Goal: Transaction & Acquisition: Purchase product/service

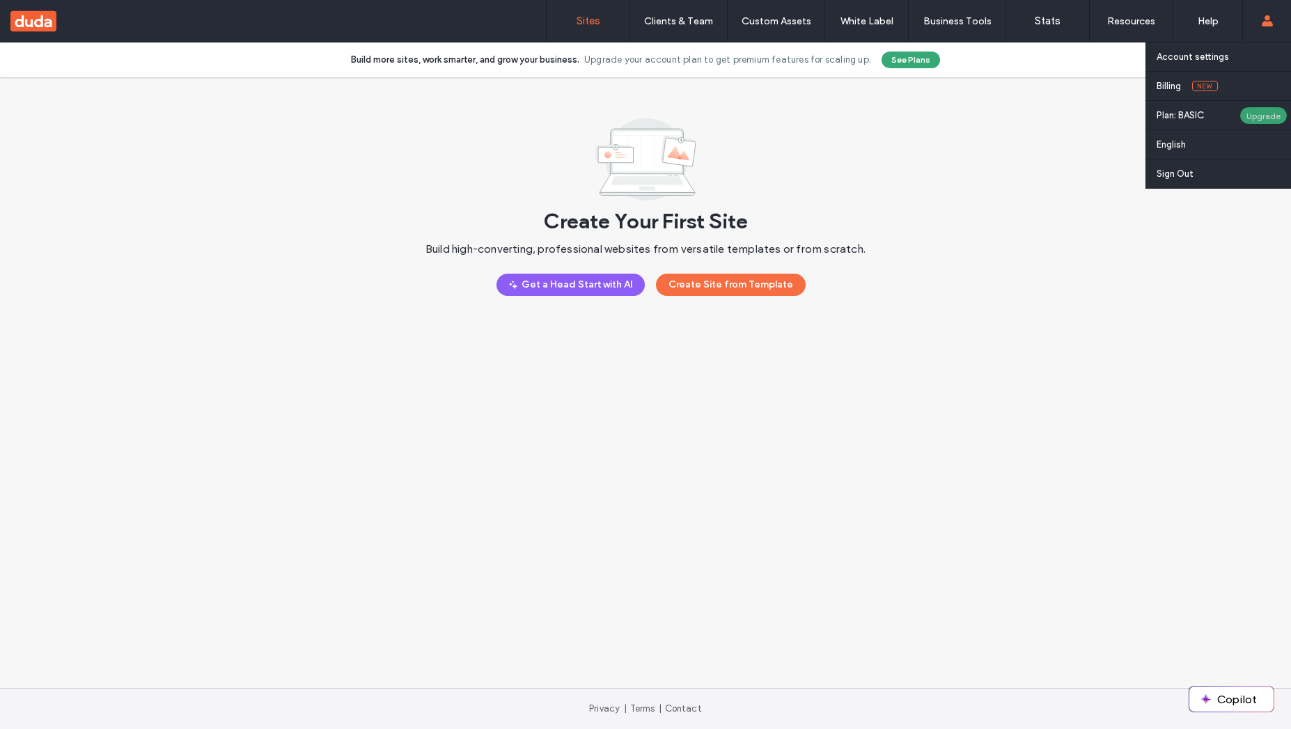
click at [1195, 120] on div "Upgrade" at bounding box center [1263, 116] width 48 height 18
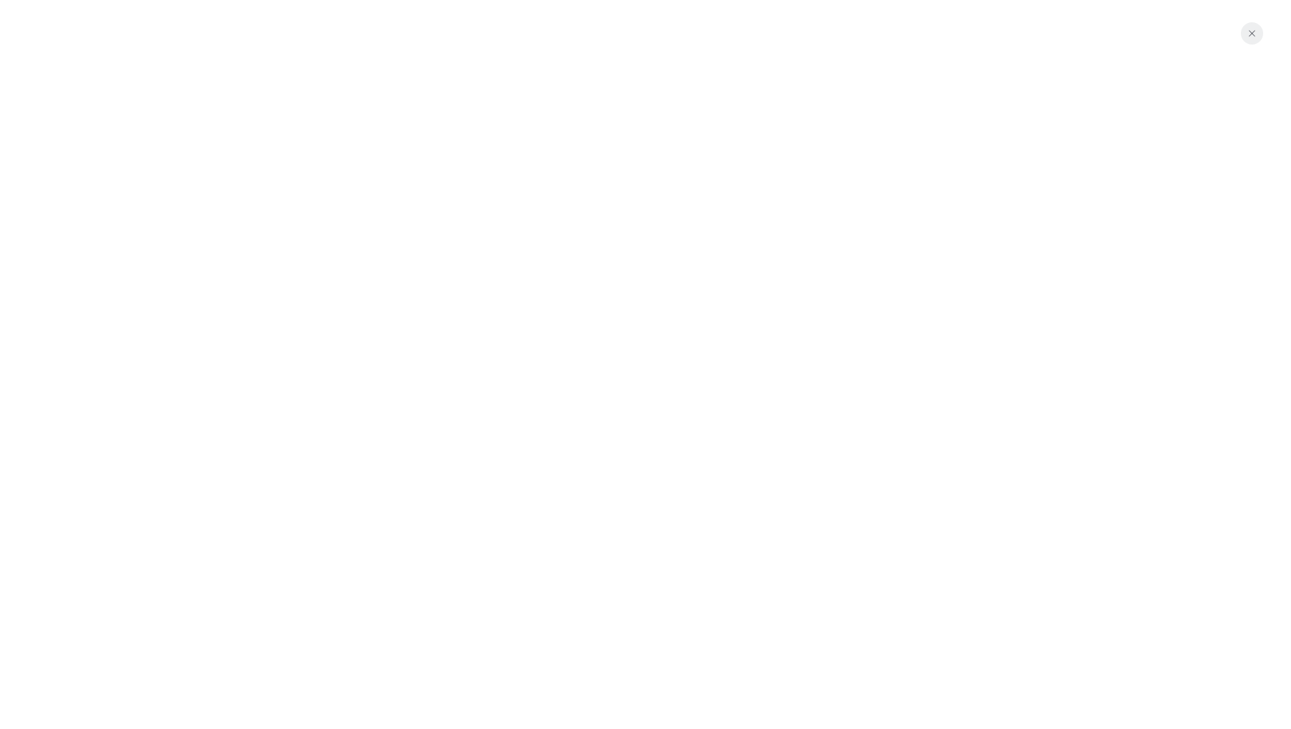
click at [1195, 25] on span "button" at bounding box center [1252, 33] width 22 height 22
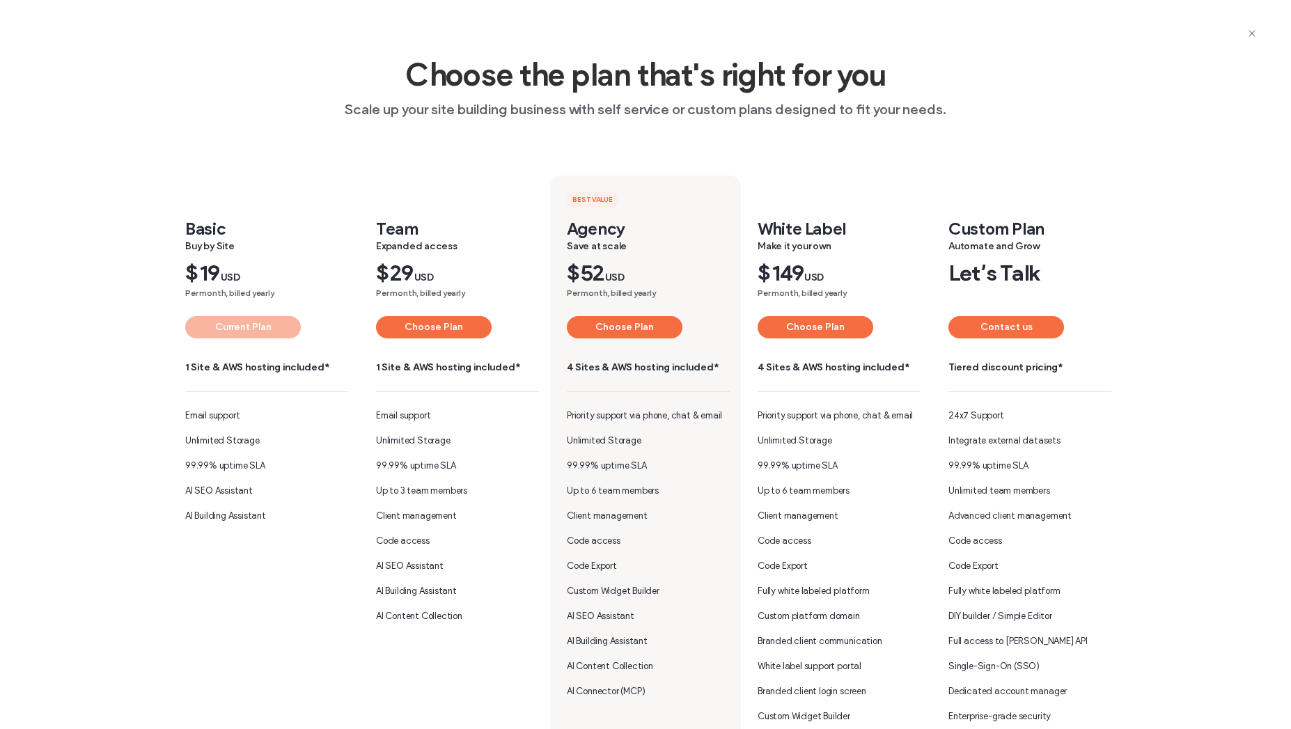
click at [404, 339] on div "Team Expanded access $ 29 USD Per month, billed yearly Choose Plan 1 Site & AWS…" at bounding box center [457, 305] width 163 height 173
click at [409, 326] on button "Choose Plan" at bounding box center [434, 327] width 116 height 22
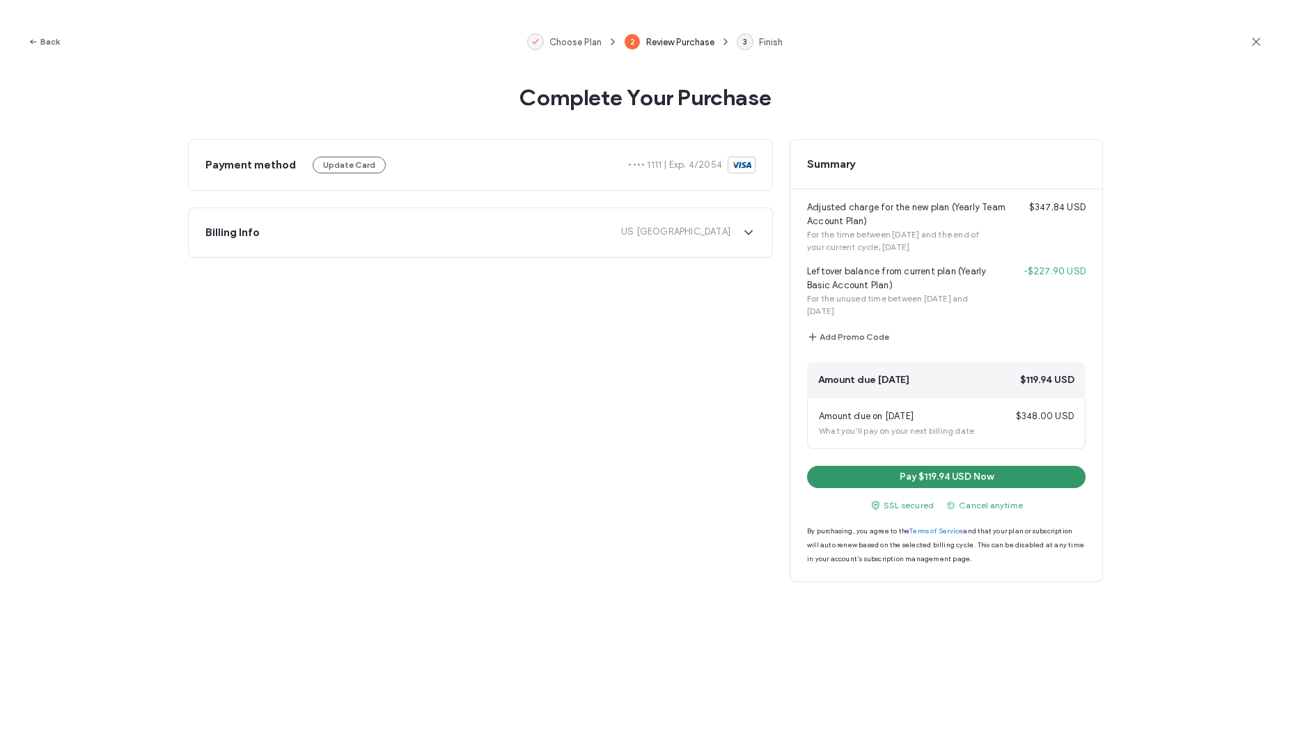
click at [882, 473] on button "Pay $119.94 USD Now" at bounding box center [946, 477] width 278 height 22
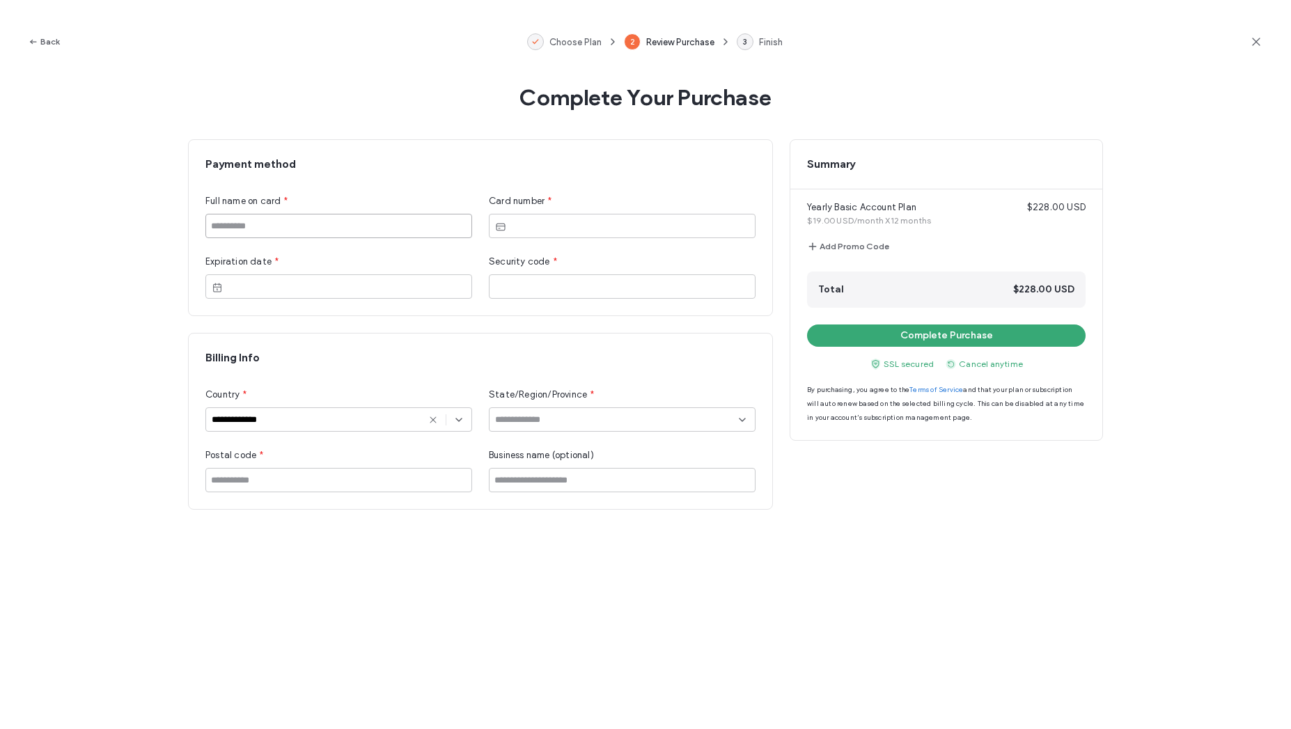
click at [377, 230] on input at bounding box center [338, 226] width 267 height 24
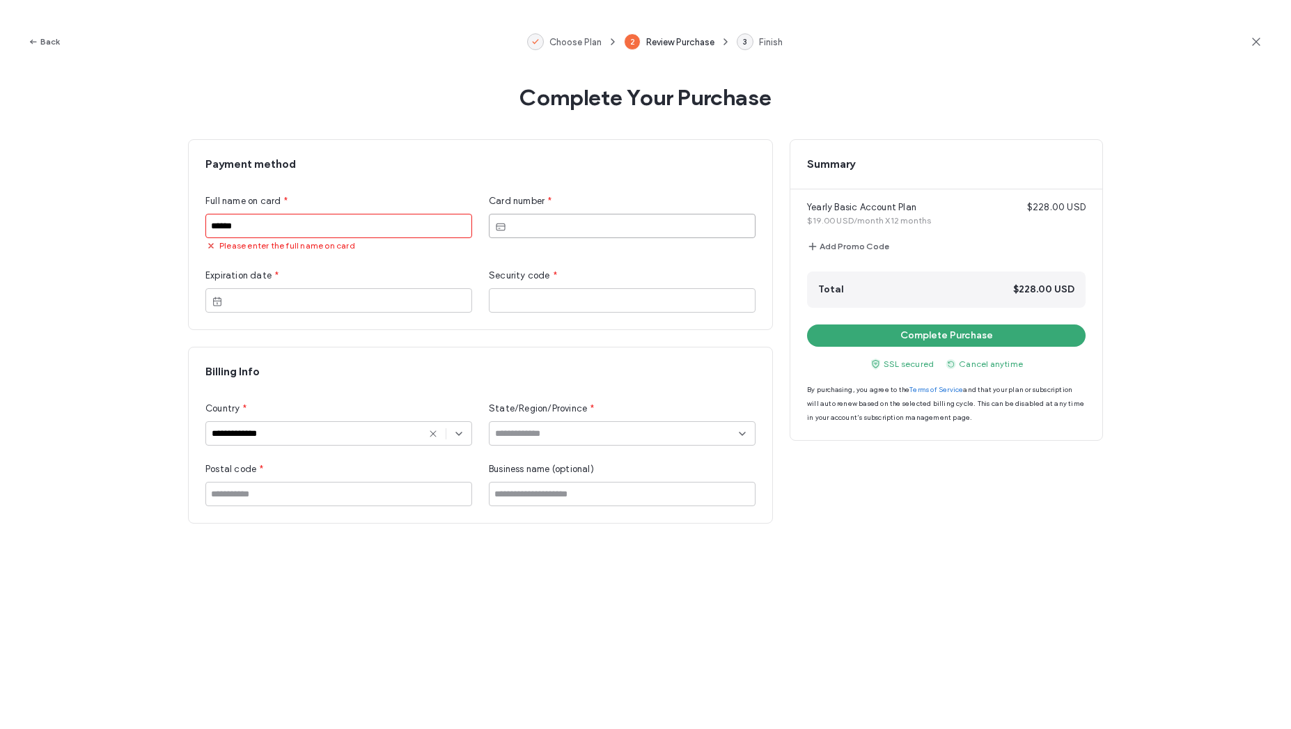
click at [296, 194] on div "Full name on card *" at bounding box center [338, 201] width 267 height 14
click at [250, 224] on input "******" at bounding box center [338, 226] width 267 height 24
click at [305, 217] on input "******" at bounding box center [338, 226] width 267 height 24
drag, startPoint x: 226, startPoint y: 221, endPoint x: 505, endPoint y: 244, distance: 279.4
click at [499, 250] on div "Full name on card * ****** Please enter the full name on card Card number * Exp…" at bounding box center [480, 253] width 550 height 118
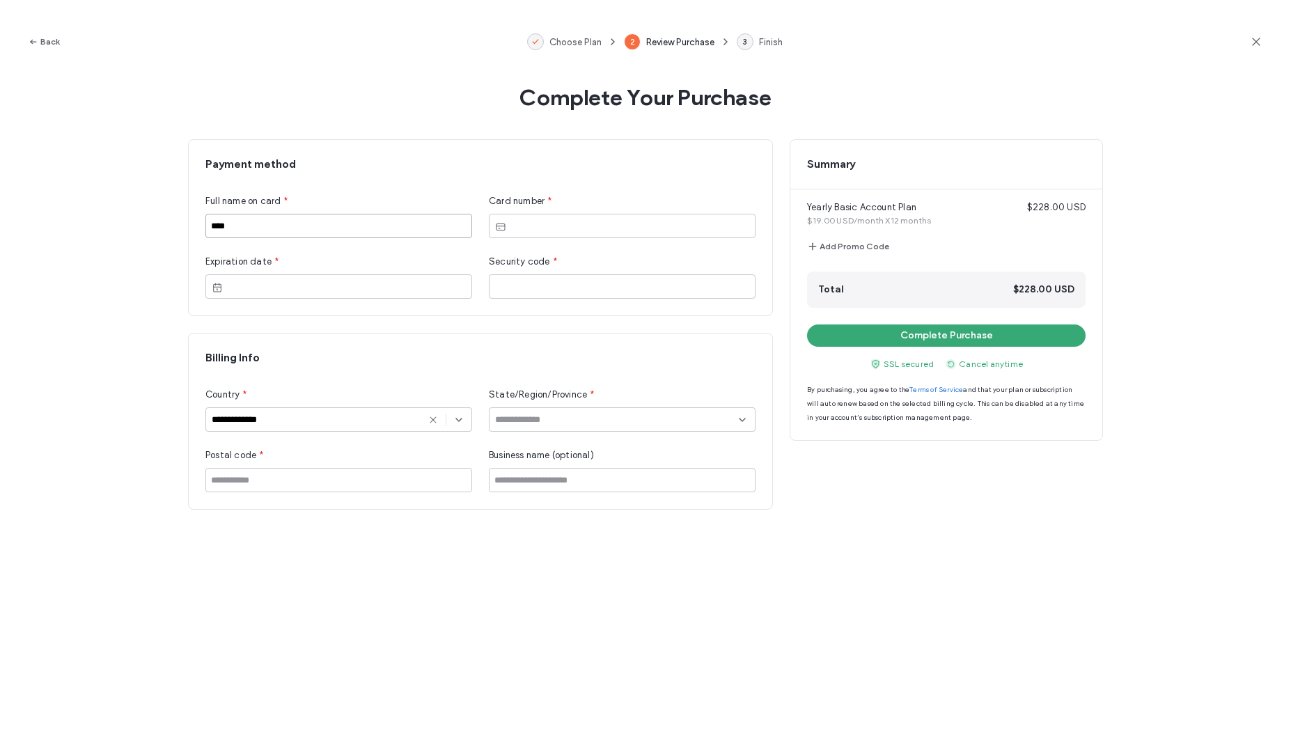
type input "****"
click at [347, 278] on div at bounding box center [338, 286] width 267 height 24
click at [387, 421] on input "**********" at bounding box center [322, 419] width 221 height 11
click at [351, 466] on span "United States Minor Outlying Islands" at bounding box center [307, 469] width 191 height 14
type input "**********"
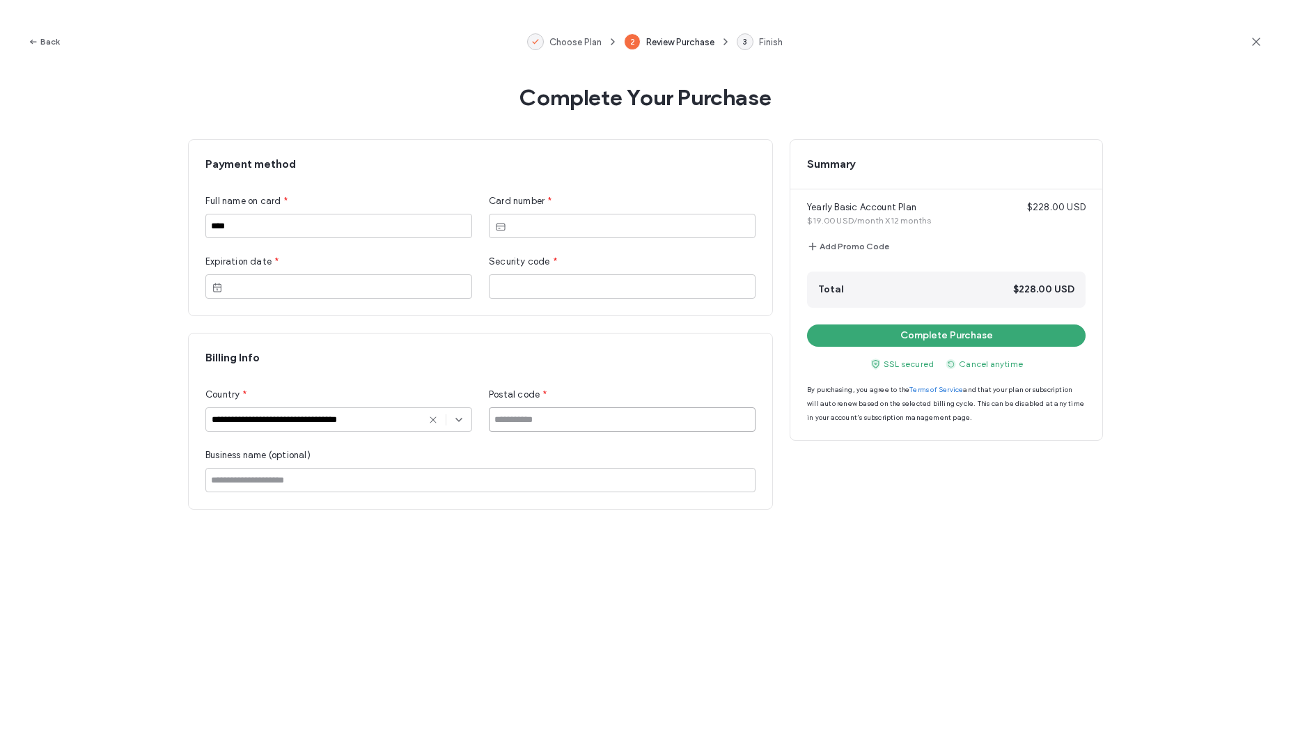
click at [521, 422] on input at bounding box center [622, 419] width 267 height 24
type input "******"
click at [882, 335] on button "Complete Purchase" at bounding box center [946, 335] width 278 height 22
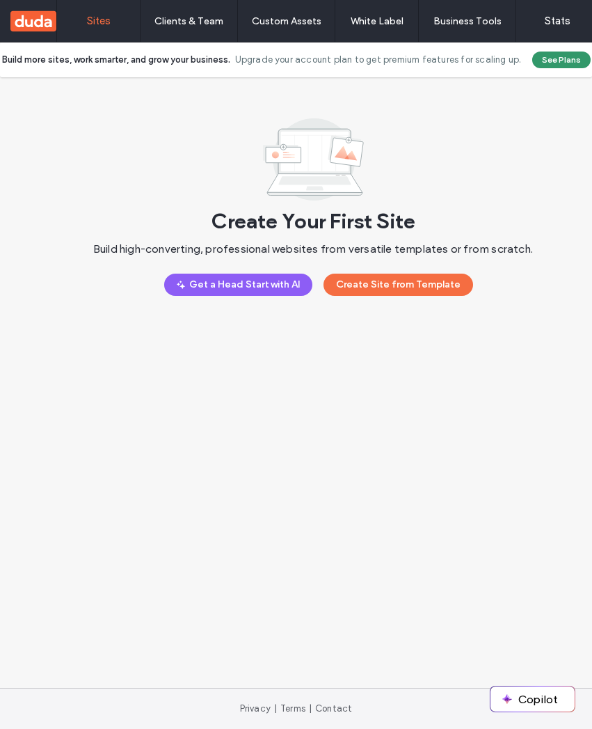
click at [551, 61] on button "See Plans" at bounding box center [562, 60] width 58 height 17
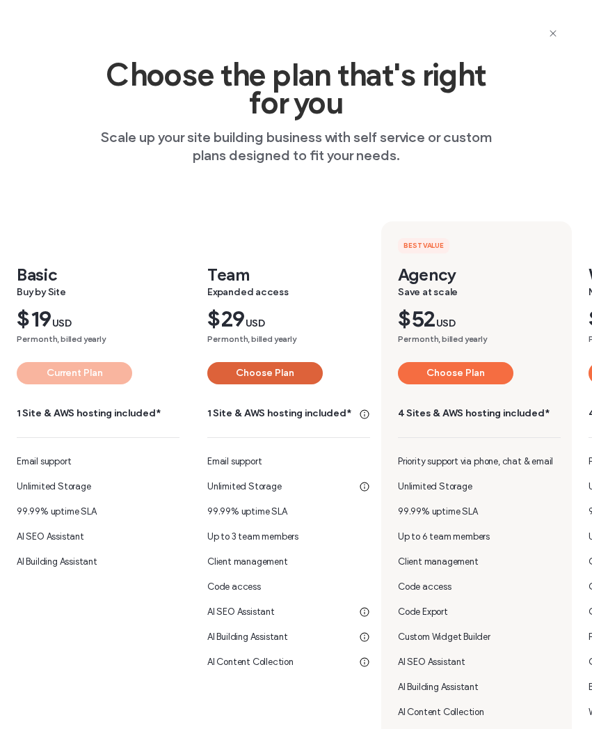
click at [270, 370] on button "Choose Plan" at bounding box center [265, 373] width 116 height 22
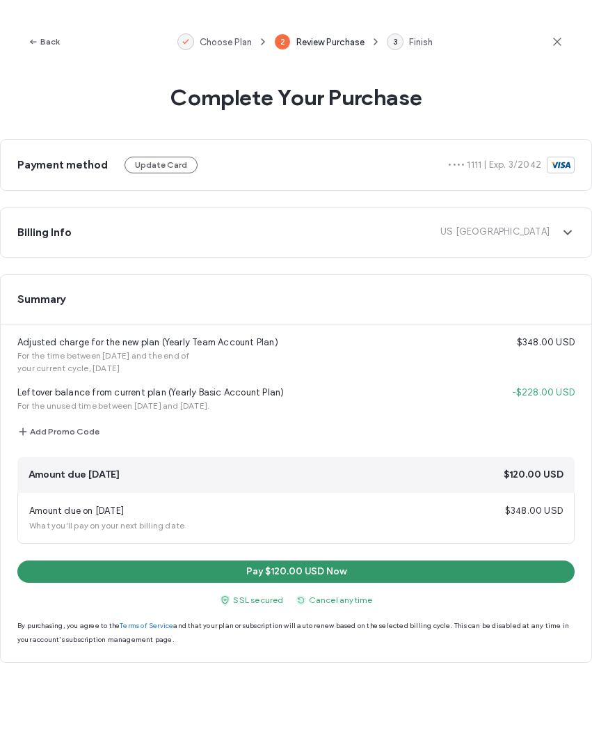
click at [195, 562] on button "Pay $120.00 USD Now" at bounding box center [296, 571] width 558 height 22
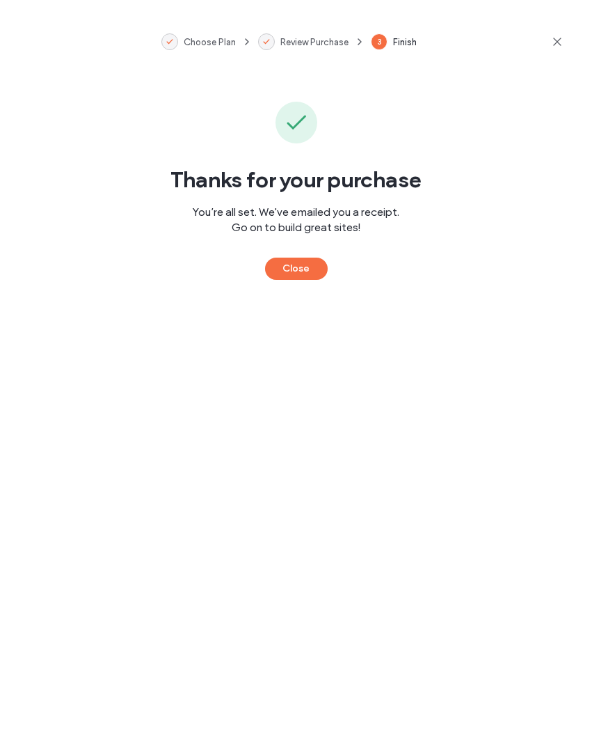
click at [310, 253] on div "Close" at bounding box center [296, 257] width 63 height 45
click at [304, 280] on div "Thanks for your purchase You’re all set. We've emailed you a receipt. Go on to …" at bounding box center [296, 406] width 592 height 645
click at [307, 272] on button "Close" at bounding box center [296, 269] width 63 height 22
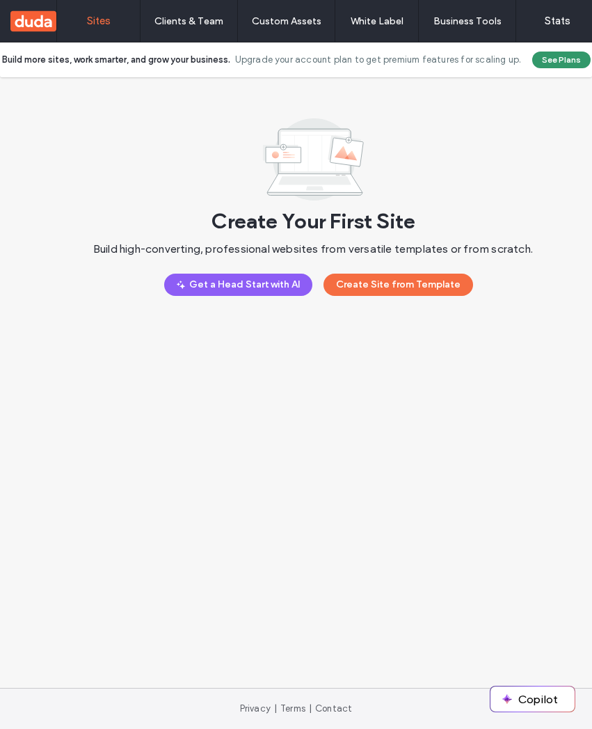
click at [555, 56] on button "See Plans" at bounding box center [562, 60] width 58 height 17
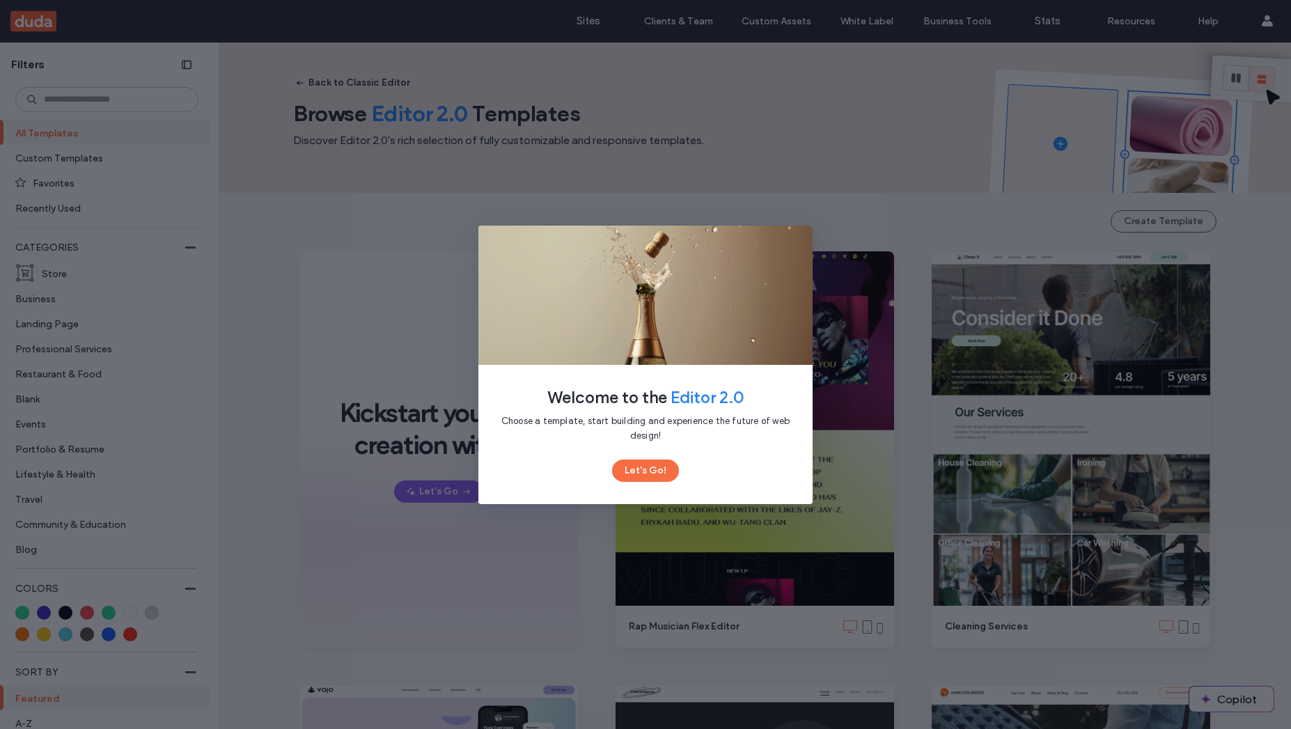
click at [814, 372] on div "Welcome to the Editor 2.0 Choose a template, start building and experience the …" at bounding box center [645, 364] width 1291 height 729
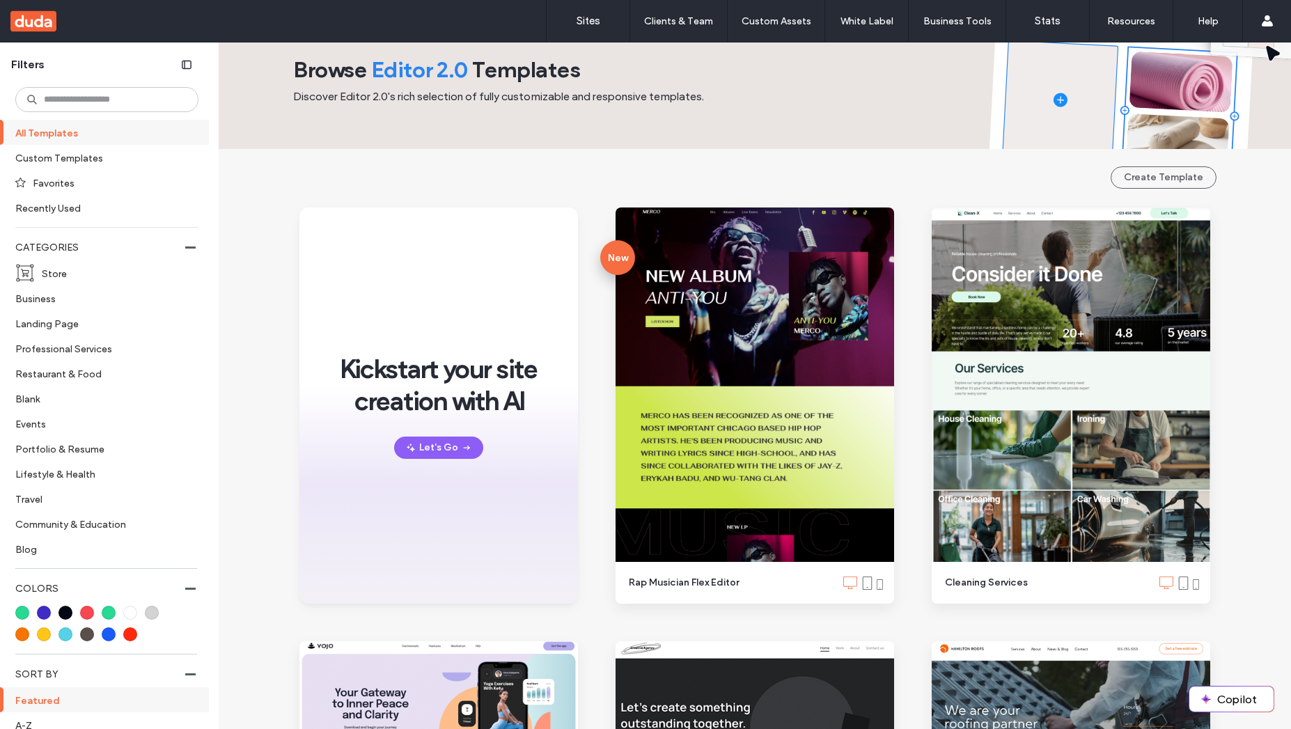
scroll to position [261, 0]
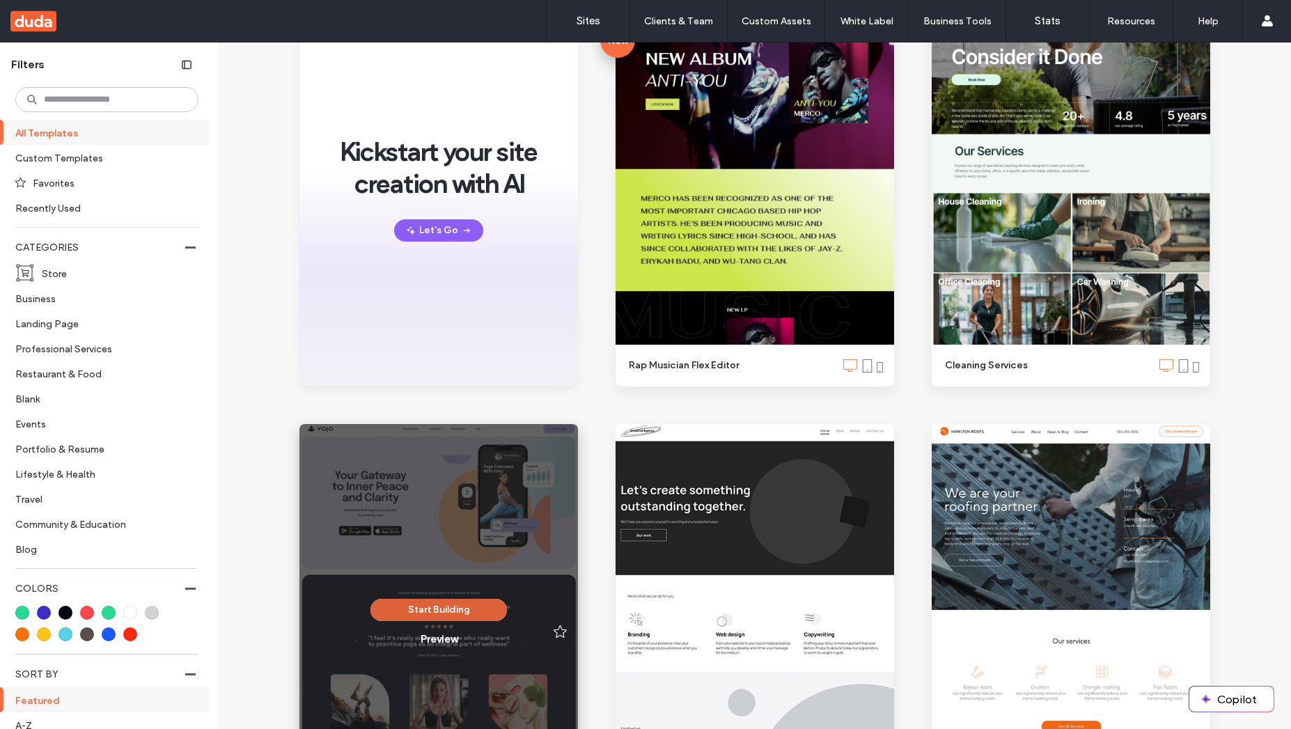
click at [431, 599] on button "Start Building" at bounding box center [438, 610] width 136 height 22
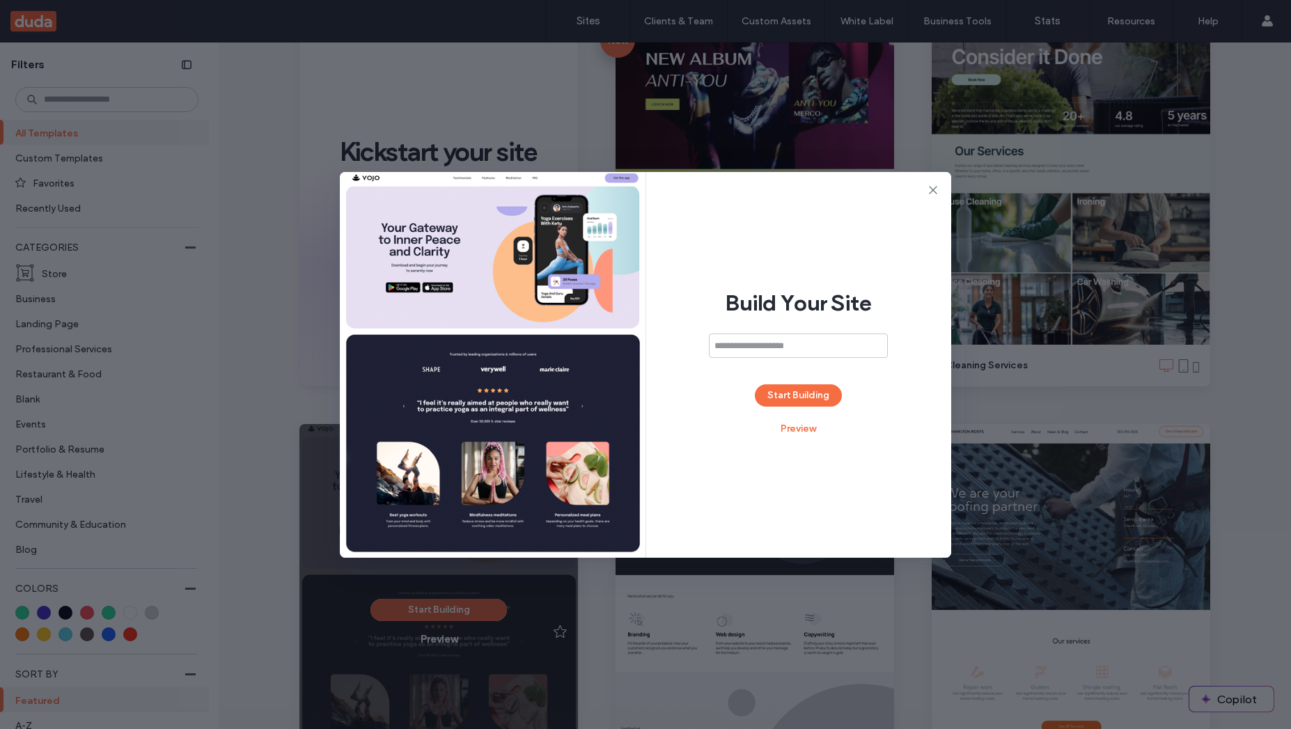
click at [430, 607] on body ".wqwq-1{fill:#231f20;} .cls-1q, .cls-2q { fill-rule: evenodd; } .cls-2q { fill:…" at bounding box center [645, 364] width 1291 height 729
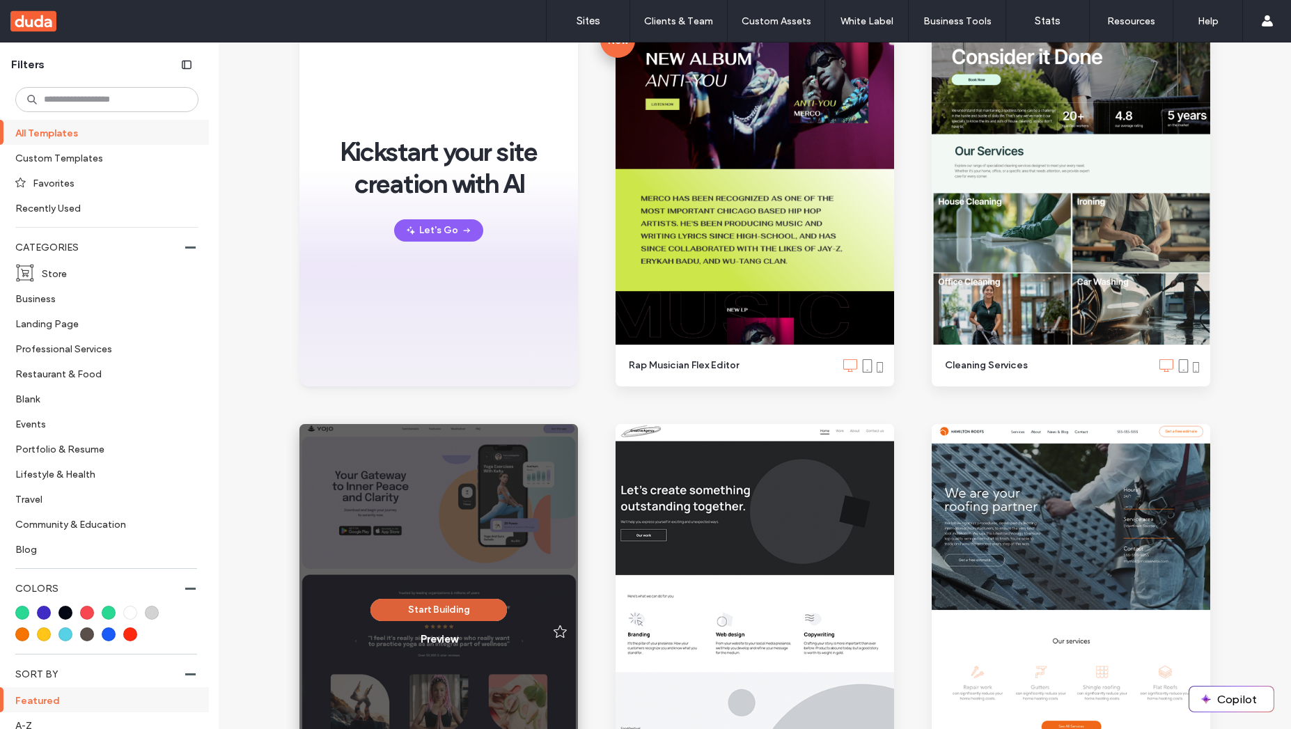
click at [407, 613] on button "Start Building" at bounding box center [438, 610] width 136 height 22
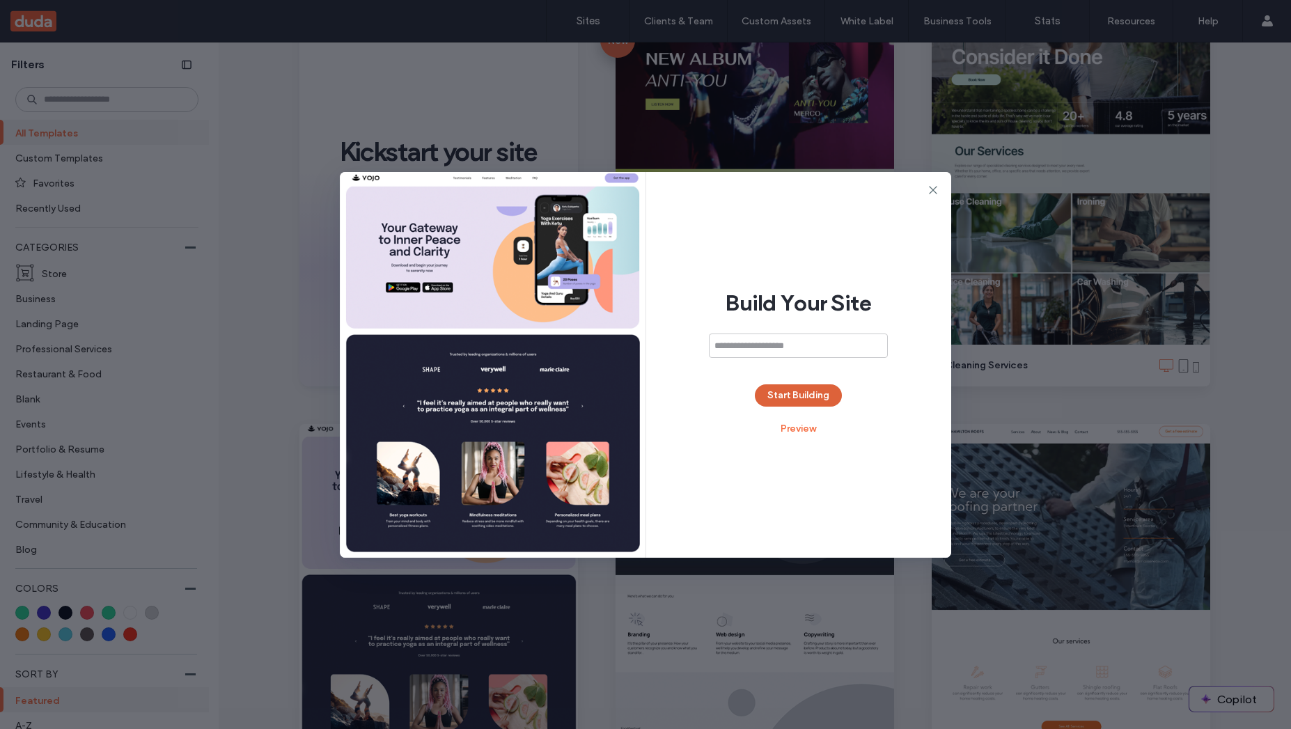
click at [804, 402] on button "Start Building" at bounding box center [798, 395] width 87 height 22
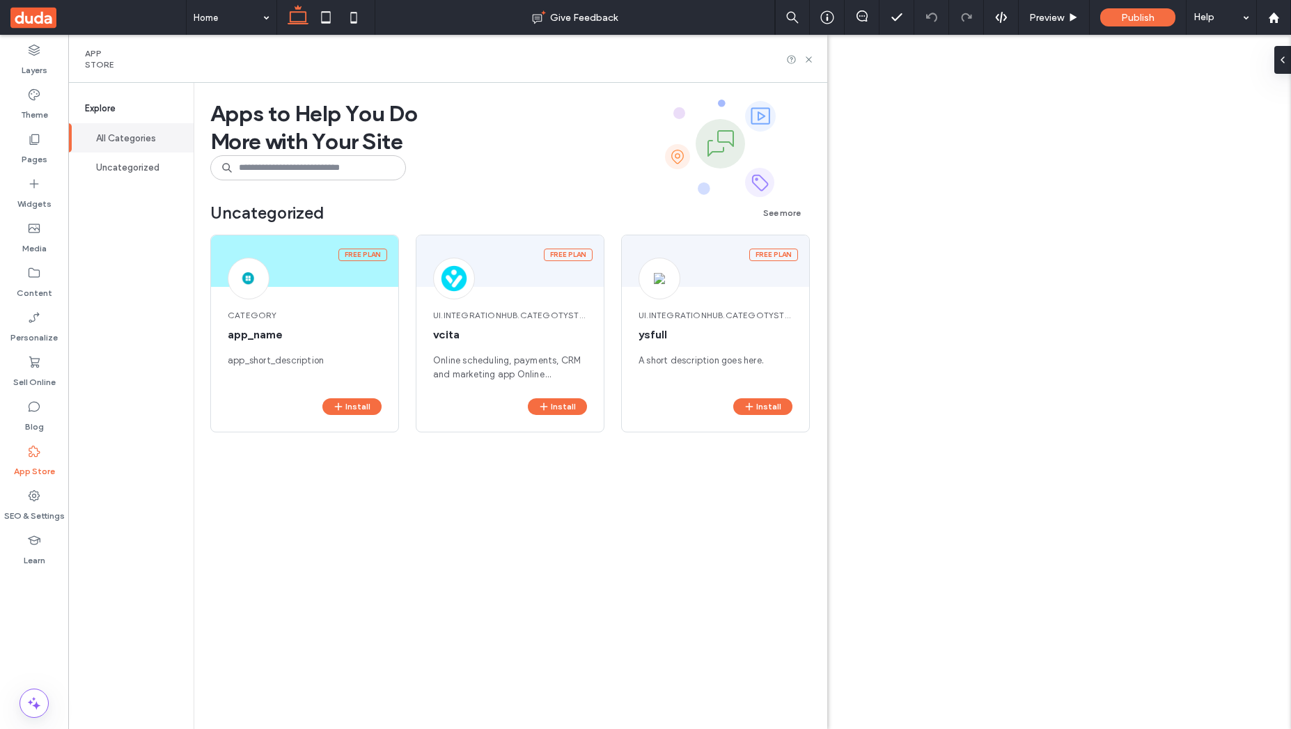
click at [43, 367] on div "Sell Online" at bounding box center [34, 371] width 68 height 45
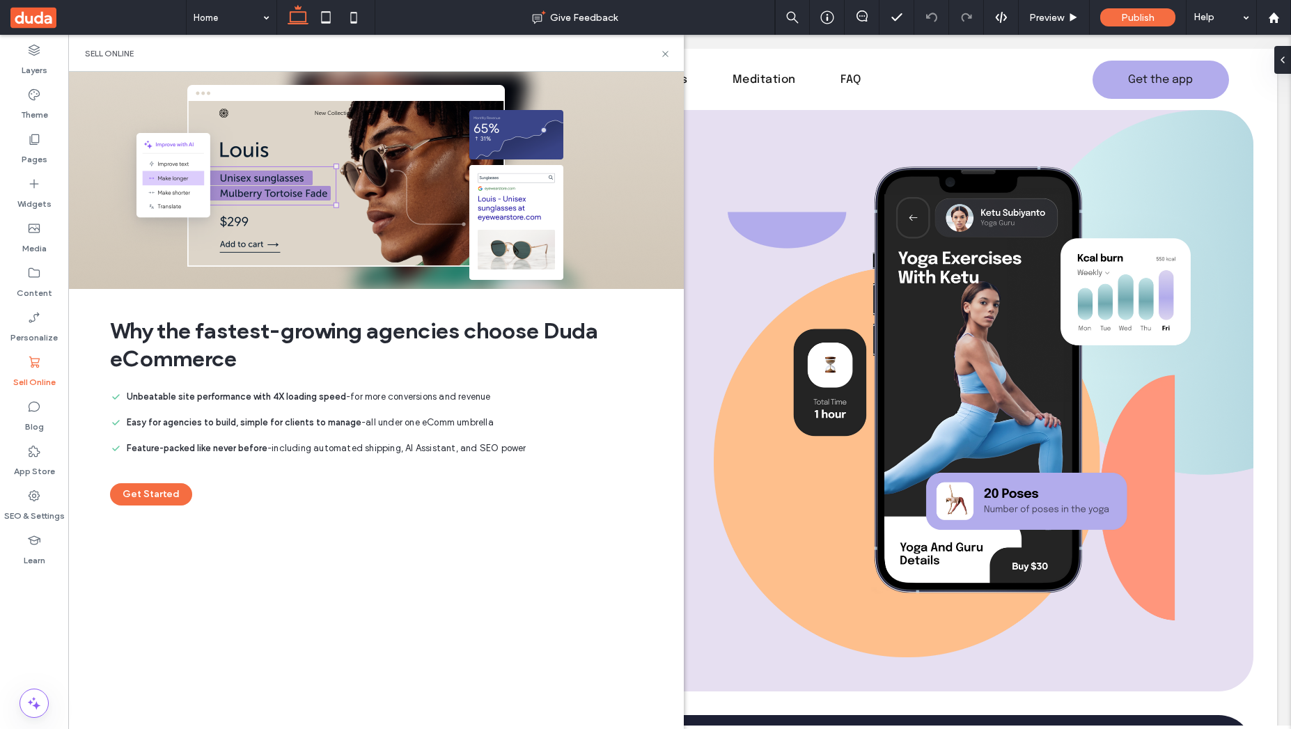
click at [166, 503] on button "Get Started" at bounding box center [151, 494] width 82 height 22
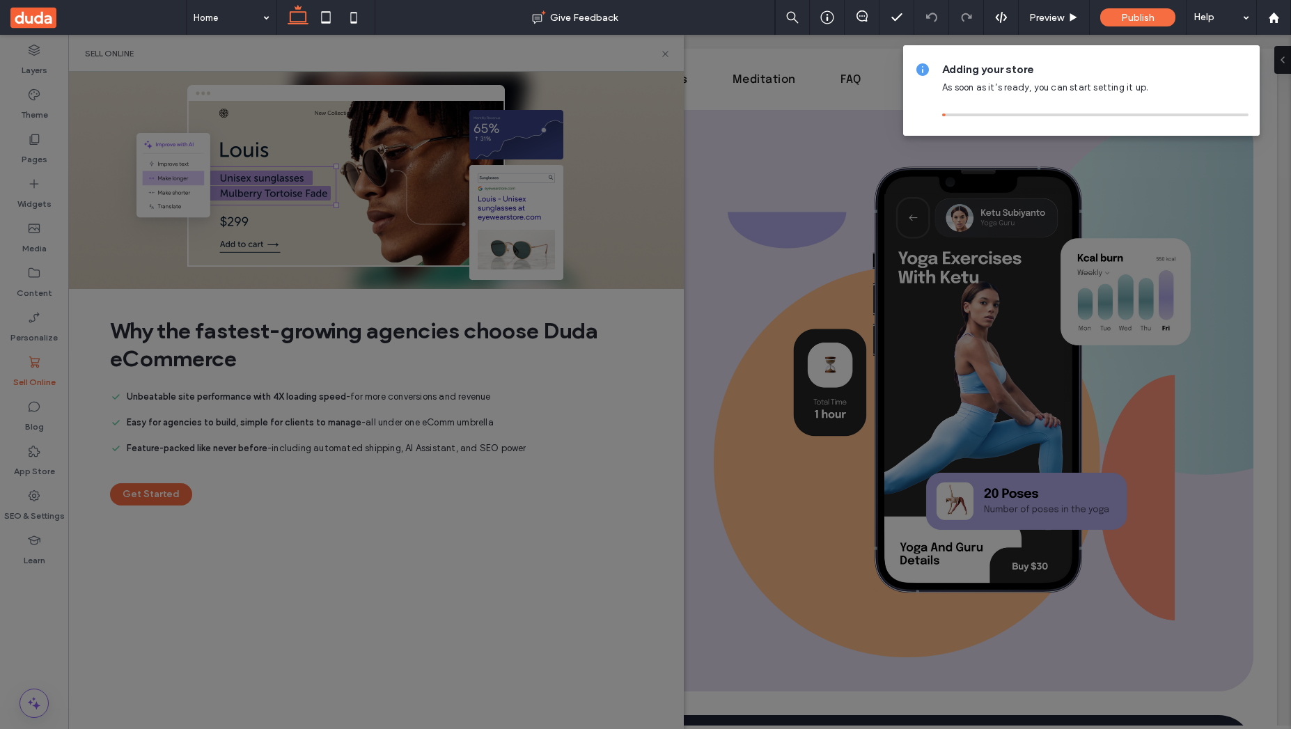
click at [158, 489] on div at bounding box center [645, 364] width 1291 height 729
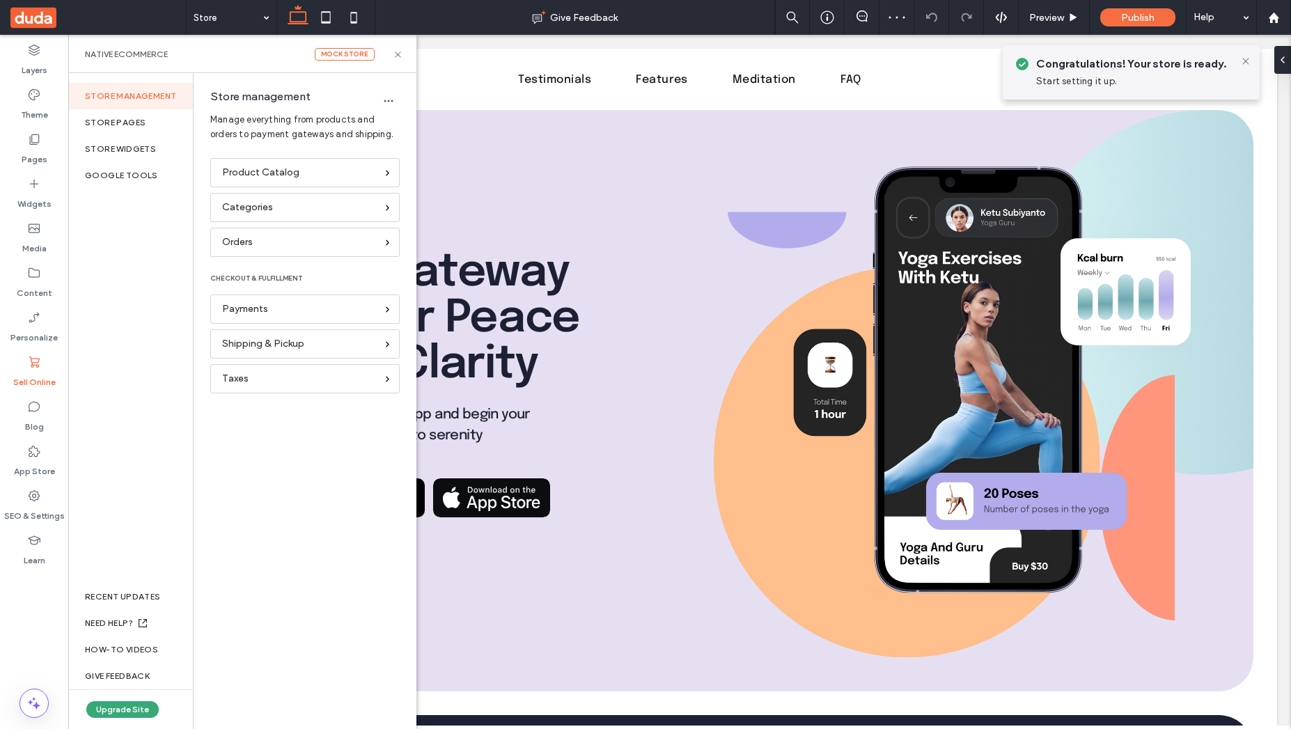
click at [113, 706] on div at bounding box center [645, 364] width 1291 height 729
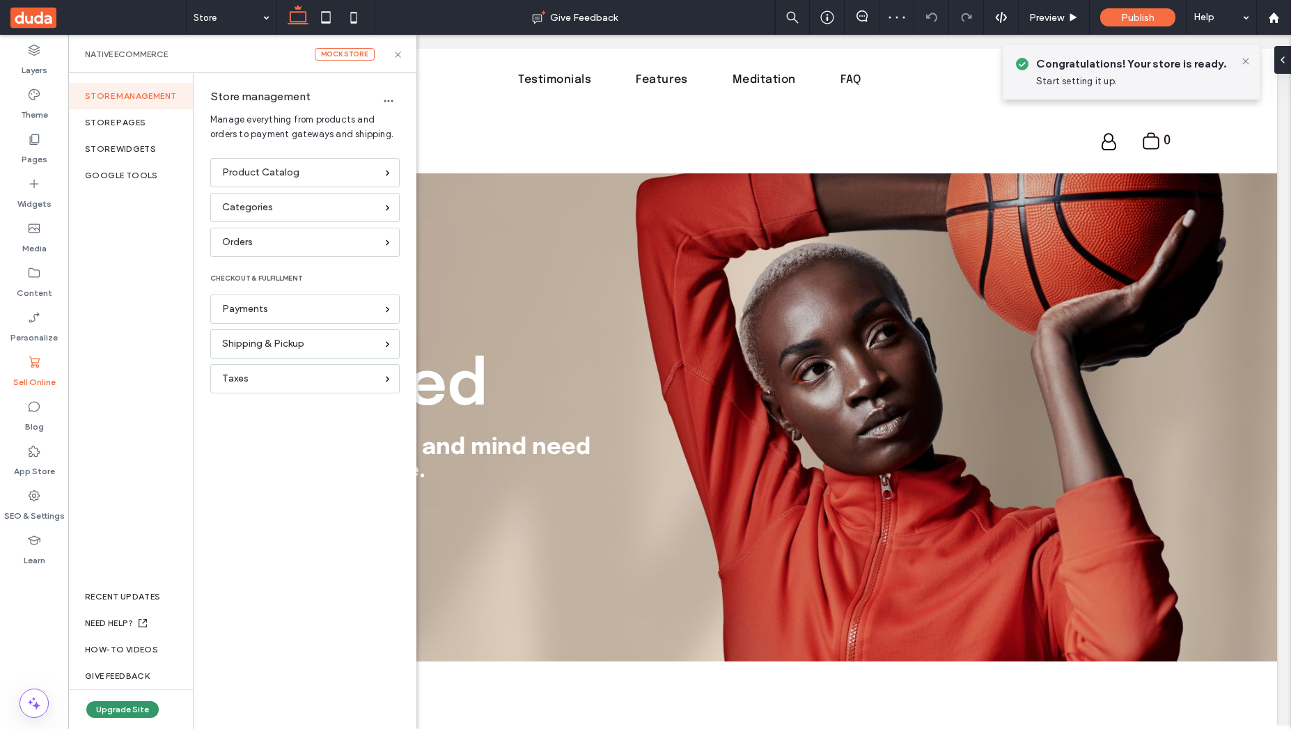
click at [116, 712] on button "Upgrade Site" at bounding box center [122, 709] width 72 height 17
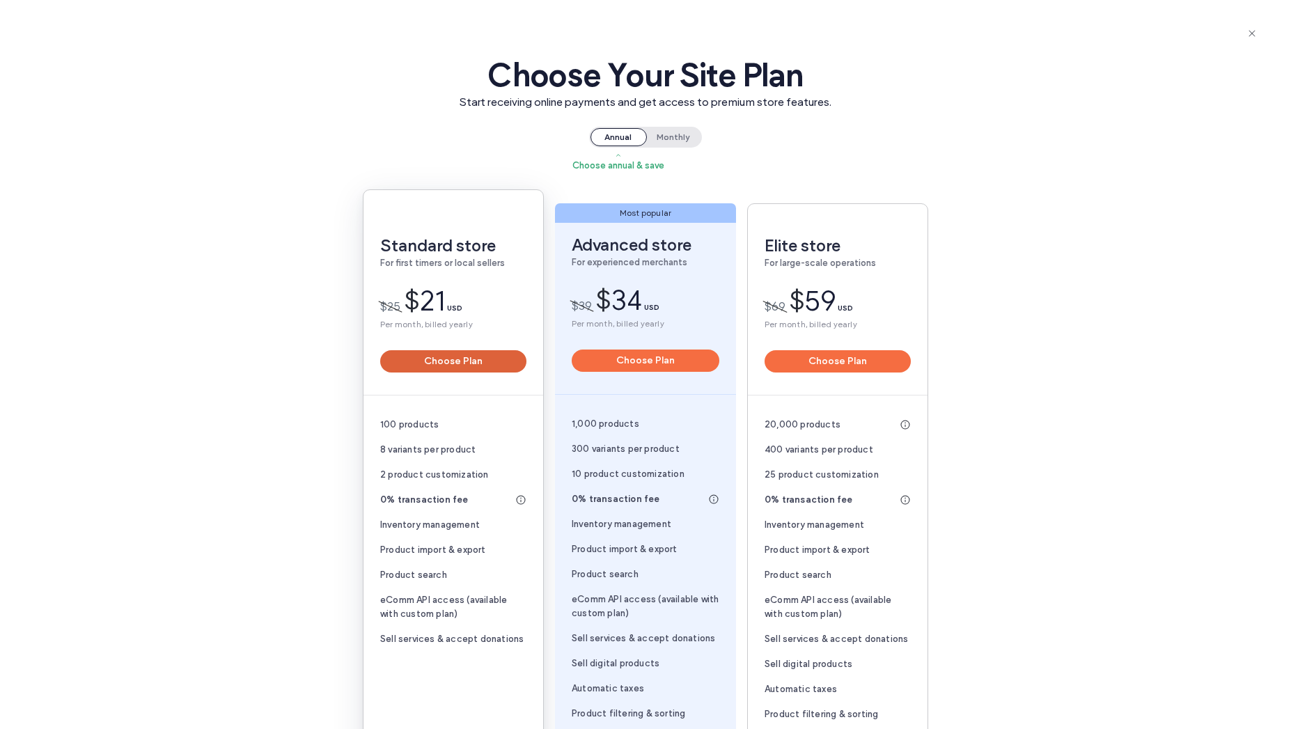
click at [420, 350] on button "Choose Plan" at bounding box center [453, 361] width 146 height 22
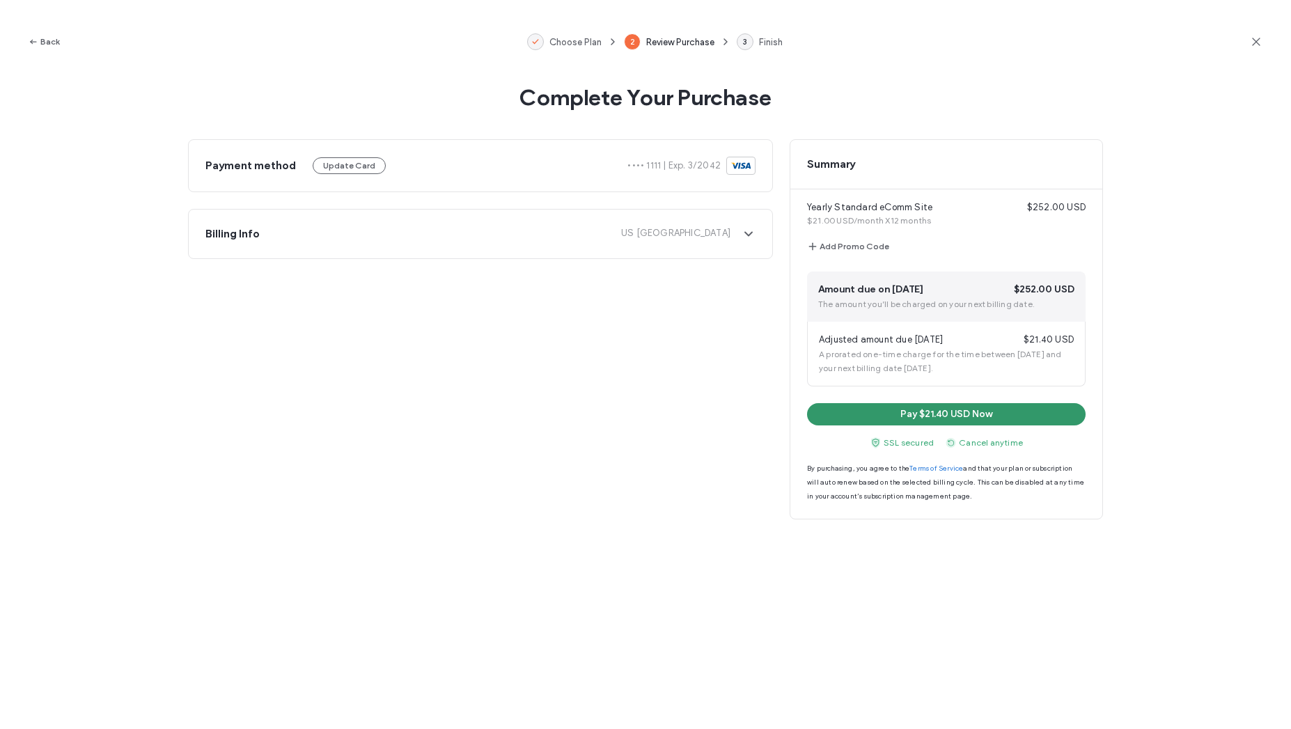
click at [904, 412] on button "Pay $21.40 USD Now" at bounding box center [946, 414] width 278 height 22
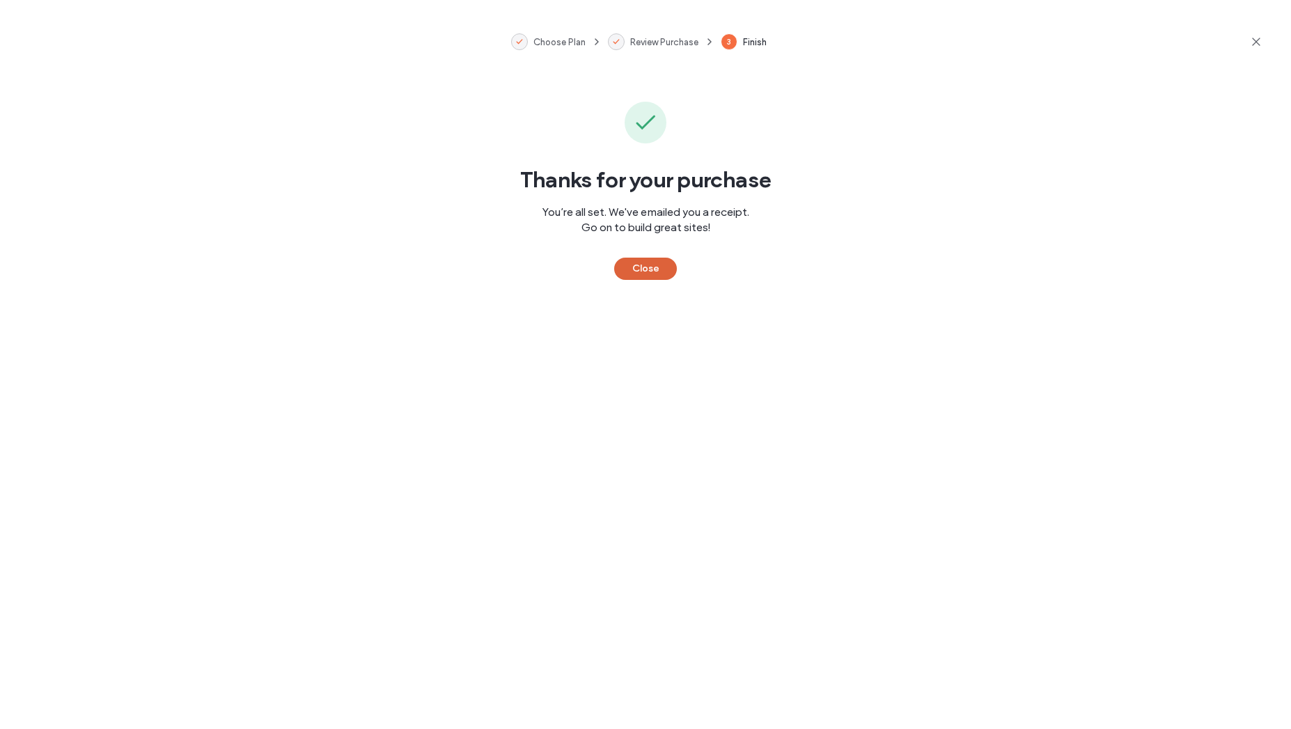
click at [645, 269] on button "Close" at bounding box center [645, 269] width 63 height 22
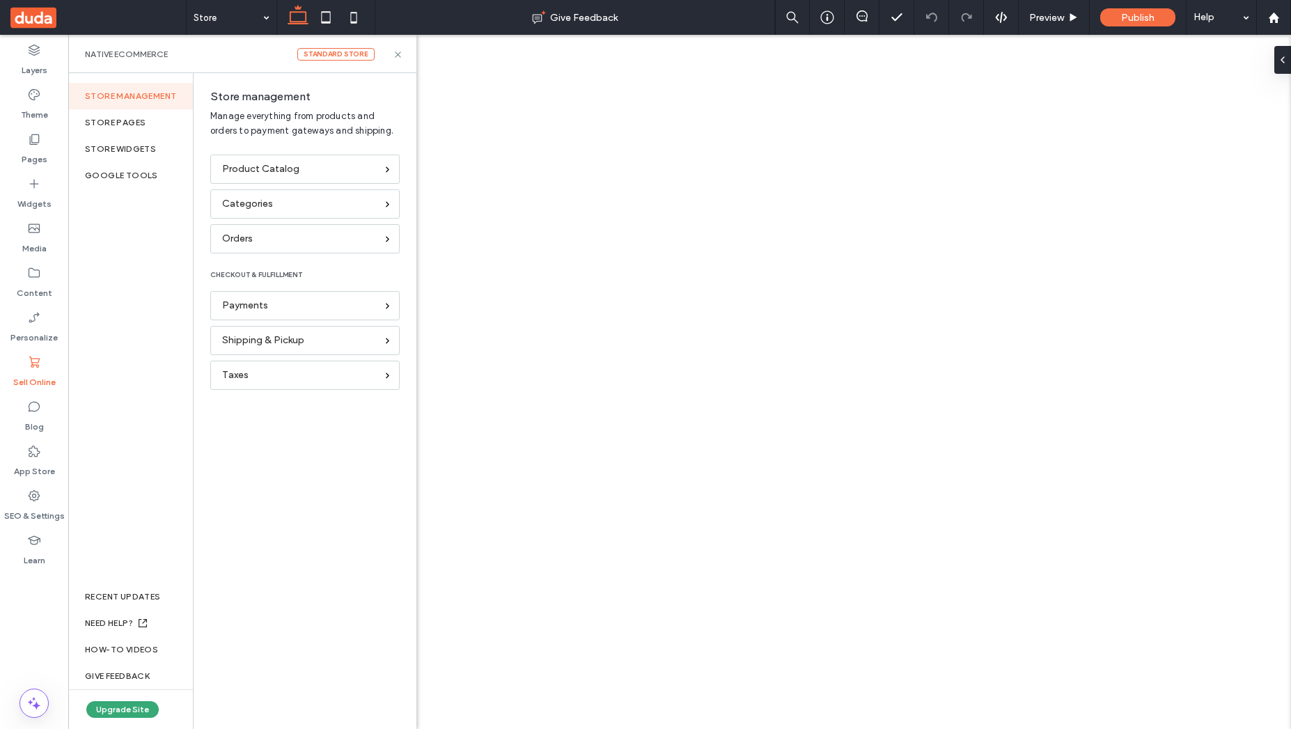
click at [129, 705] on button "Upgrade Site" at bounding box center [122, 709] width 72 height 17
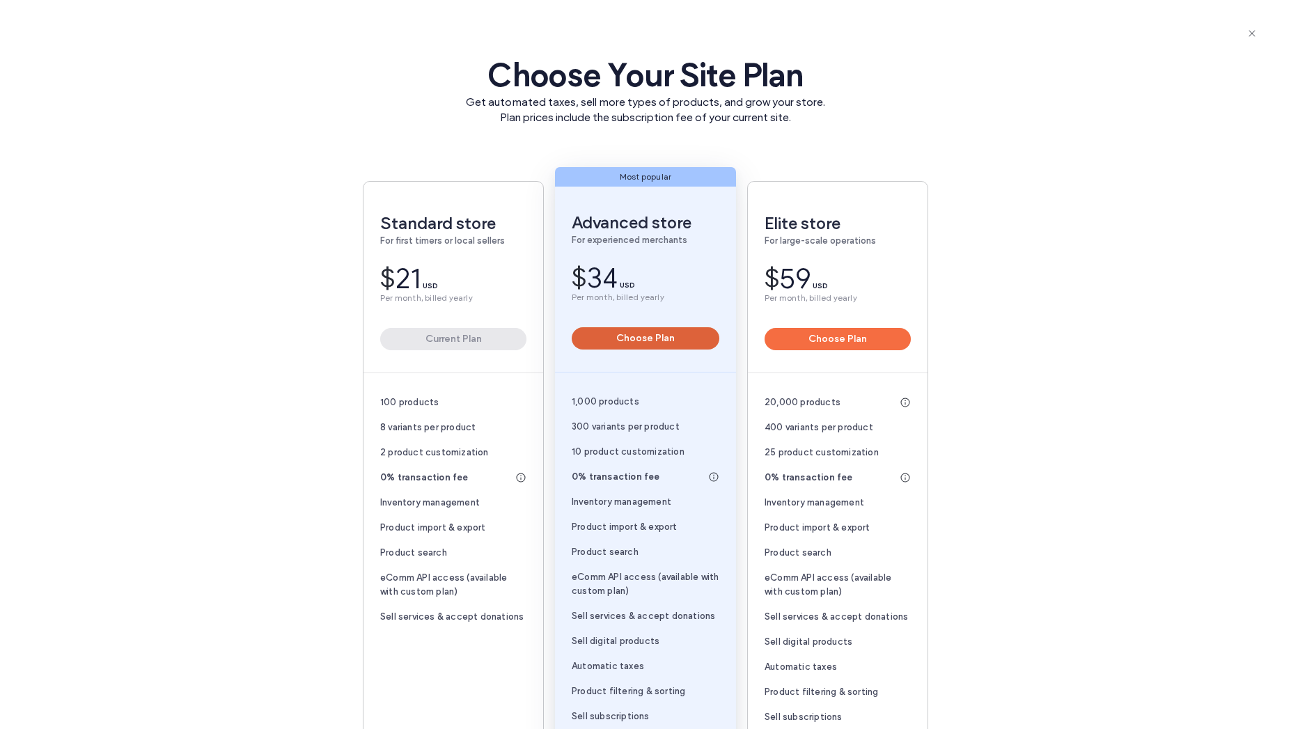
click at [669, 331] on button "Choose Plan" at bounding box center [646, 338] width 148 height 22
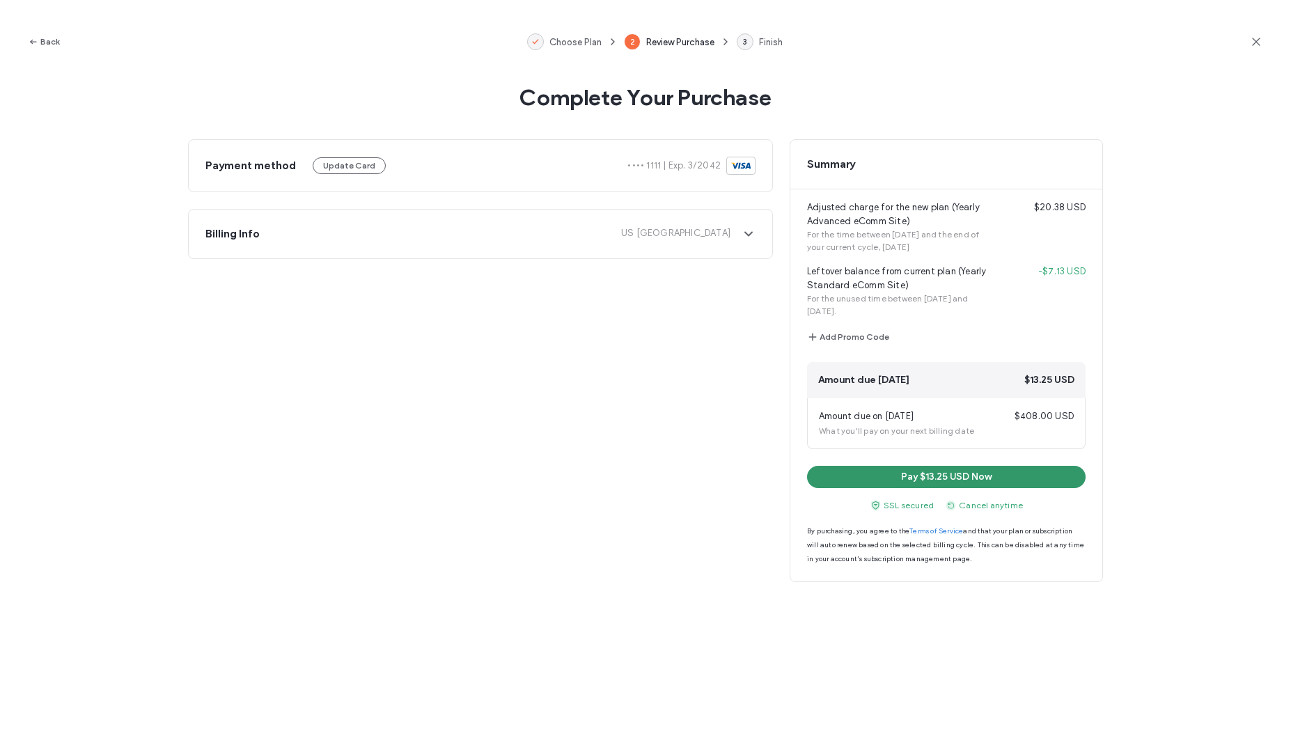
click at [968, 472] on button "Pay $13.25 USD Now" at bounding box center [946, 477] width 278 height 22
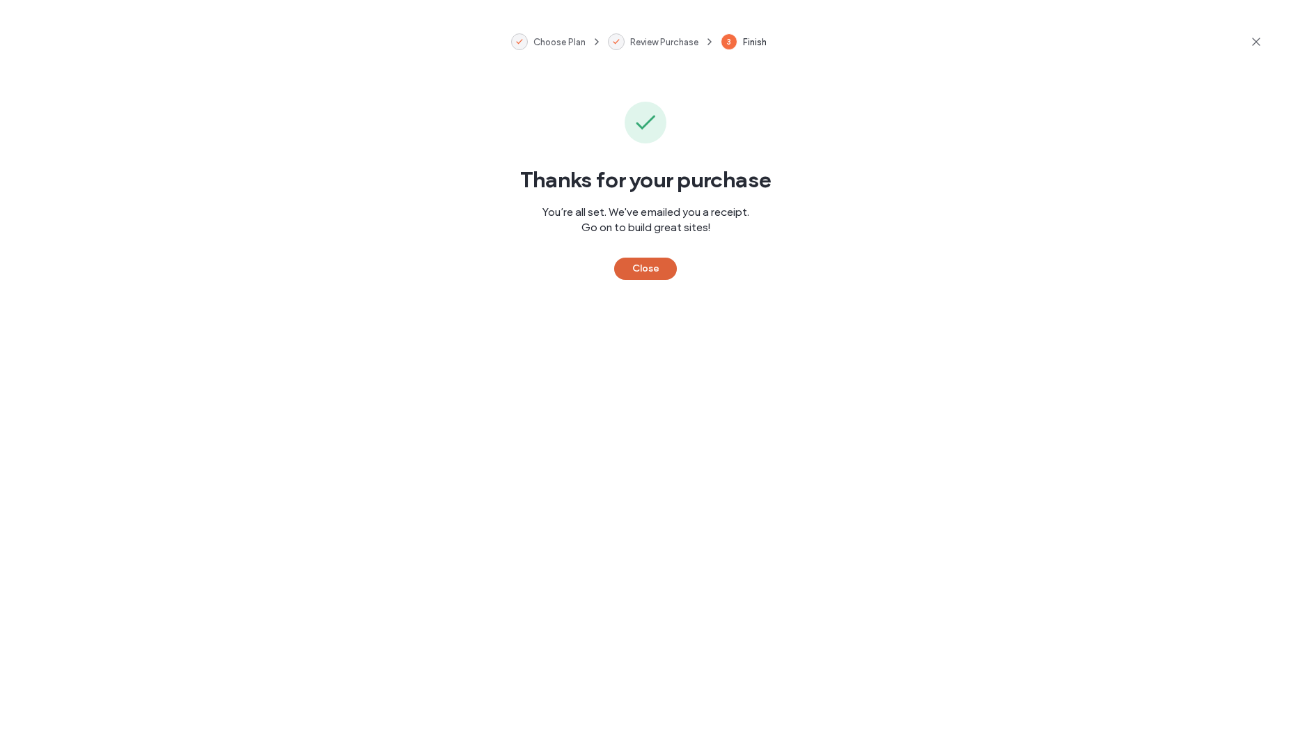
drag, startPoint x: 647, startPoint y: 278, endPoint x: 612, endPoint y: 152, distance: 130.2
click at [647, 278] on button "Close" at bounding box center [645, 269] width 63 height 22
